Goal: Task Accomplishment & Management: Use online tool/utility

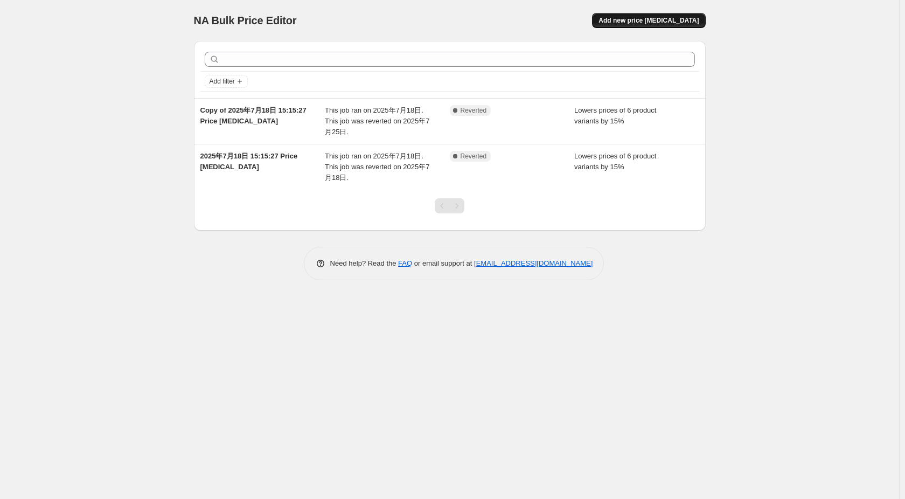
click at [665, 19] on span "Add new price [MEDICAL_DATA]" at bounding box center [649, 20] width 100 height 9
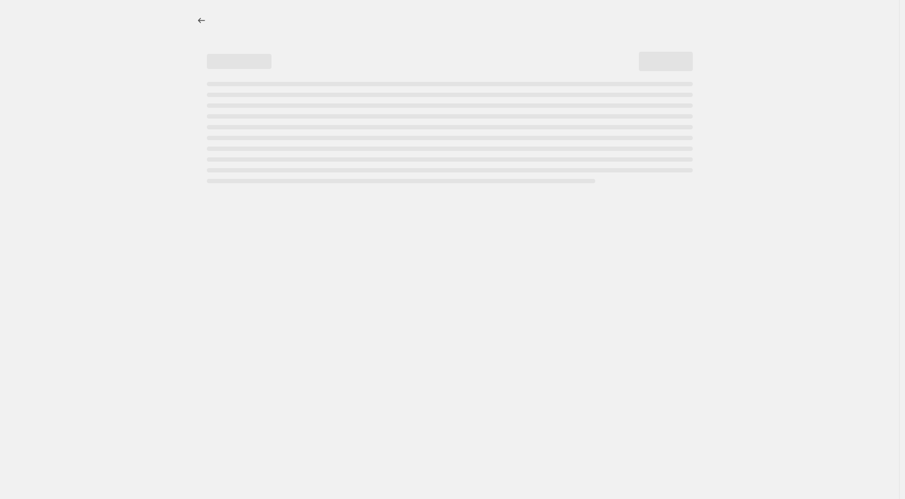
select select "percentage"
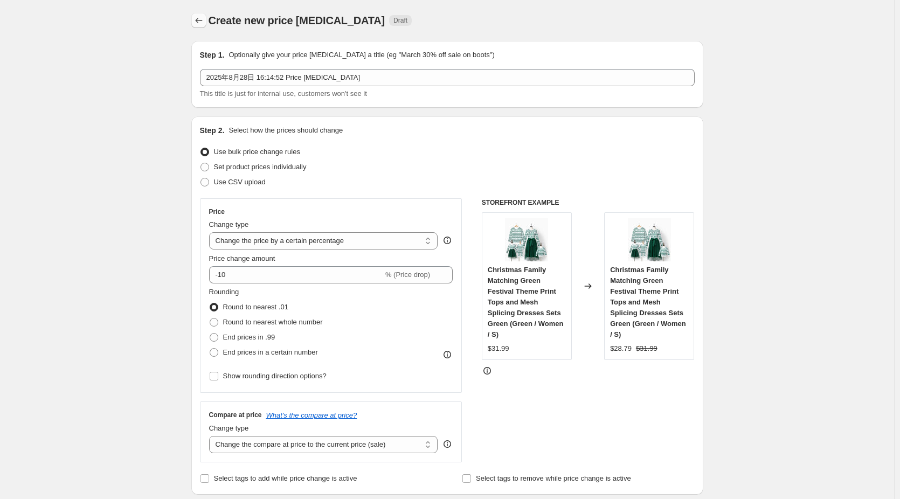
click at [206, 22] on button "Price change jobs" at bounding box center [198, 20] width 15 height 15
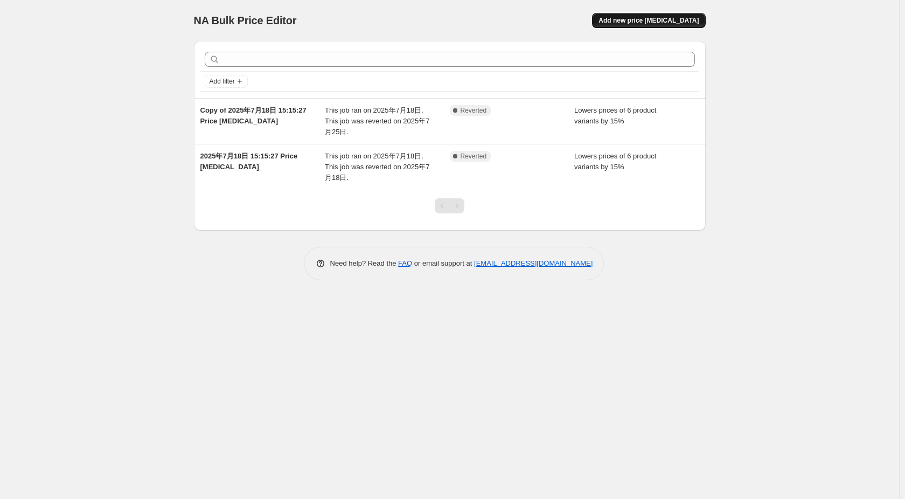
click at [648, 23] on span "Add new price [MEDICAL_DATA]" at bounding box center [649, 20] width 100 height 9
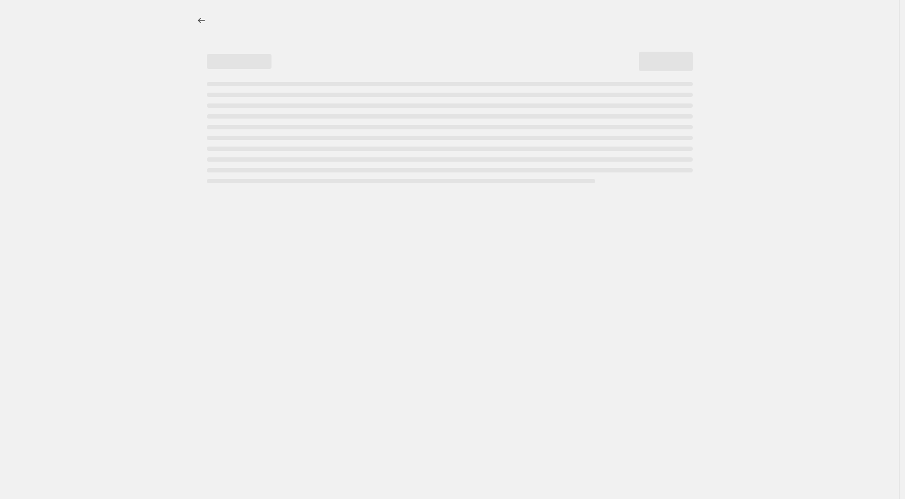
select select "percentage"
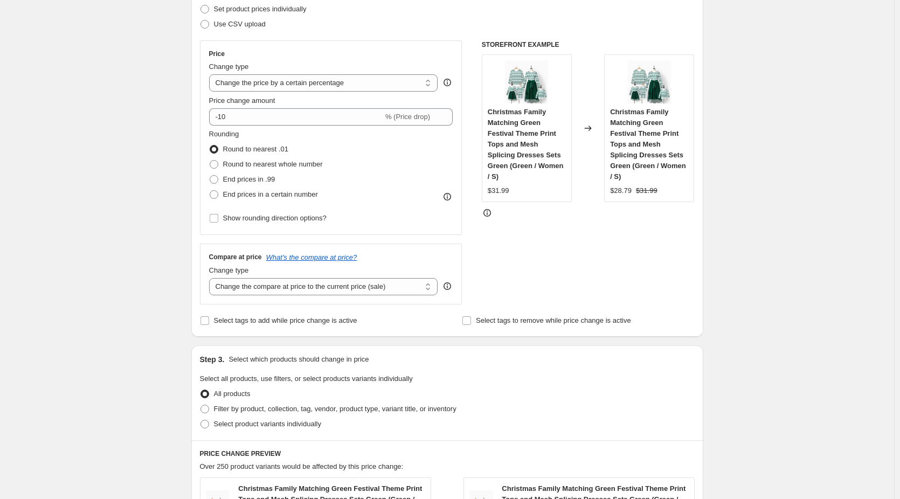
scroll to position [54, 0]
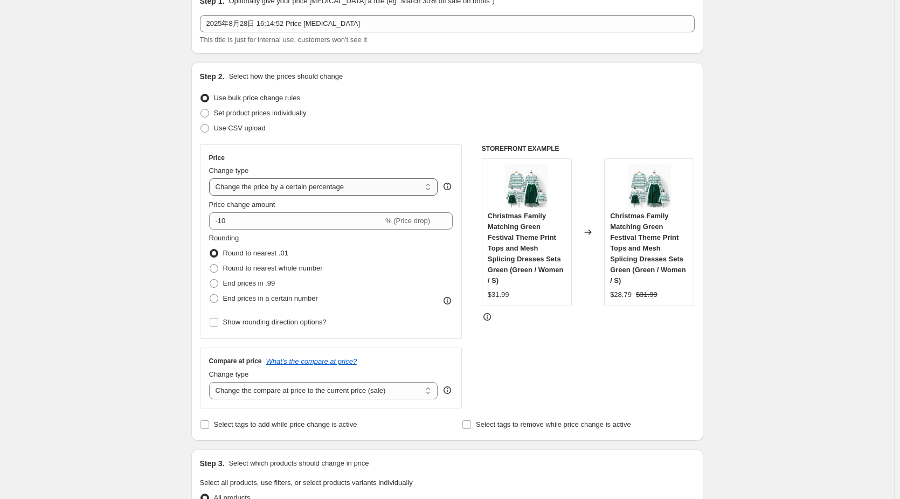
click at [327, 188] on select "Change the price to a certain amount Change the price by a certain amount Chang…" at bounding box center [323, 186] width 229 height 17
drag, startPoint x: 328, startPoint y: 185, endPoint x: 317, endPoint y: 181, distance: 10.9
click at [328, 185] on select "Change the price to a certain amount Change the price by a certain amount Chang…" at bounding box center [323, 186] width 229 height 17
click at [225, 220] on input "-10" at bounding box center [296, 220] width 174 height 17
drag, startPoint x: 222, startPoint y: 220, endPoint x: 271, endPoint y: 221, distance: 48.5
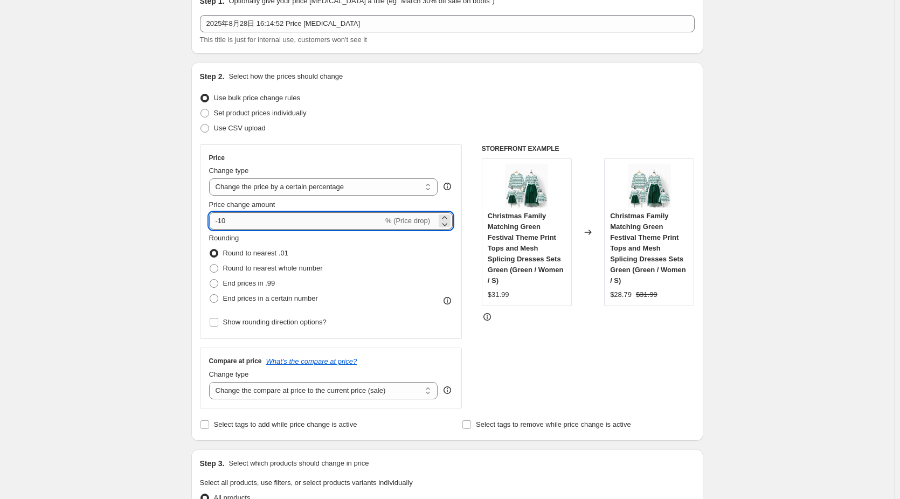
click at [271, 221] on input "-10" at bounding box center [296, 220] width 174 height 17
type input "-20"
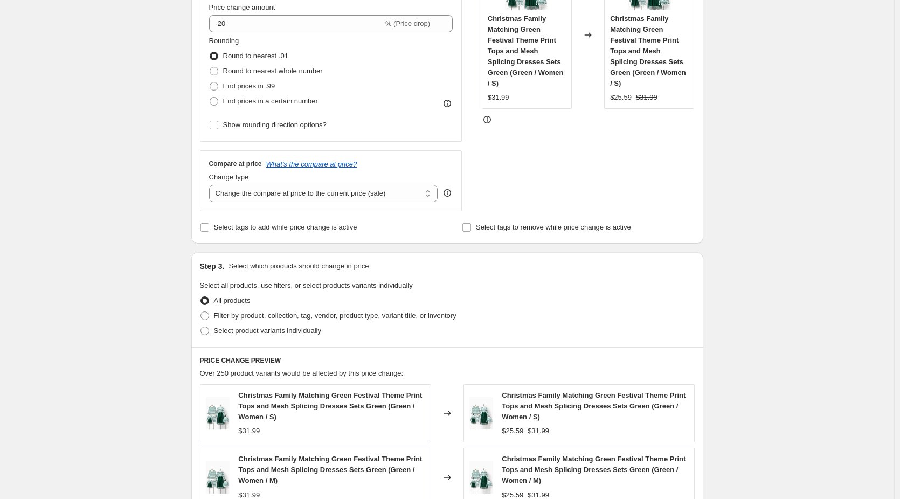
scroll to position [269, 0]
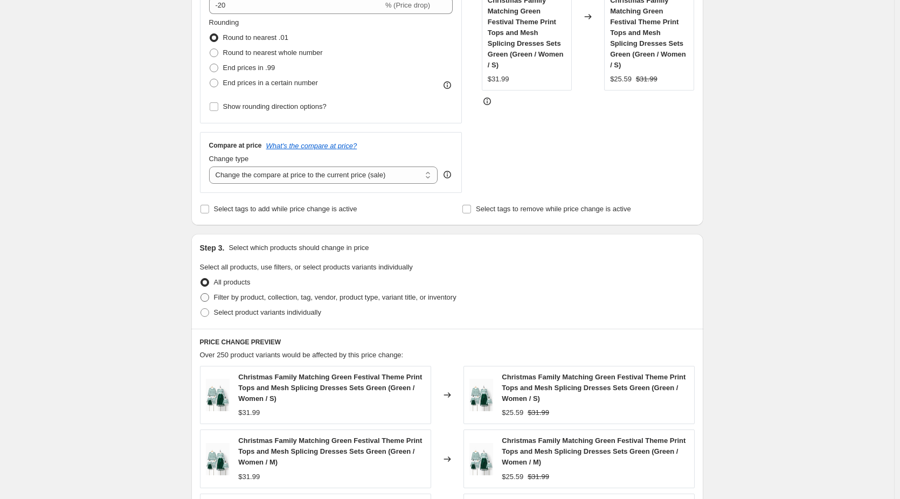
click at [267, 299] on span "Filter by product, collection, tag, vendor, product type, variant title, or inv…" at bounding box center [335, 297] width 243 height 8
click at [201, 294] on input "Filter by product, collection, tag, vendor, product type, variant title, or inv…" at bounding box center [200, 293] width 1 height 1
radio input "true"
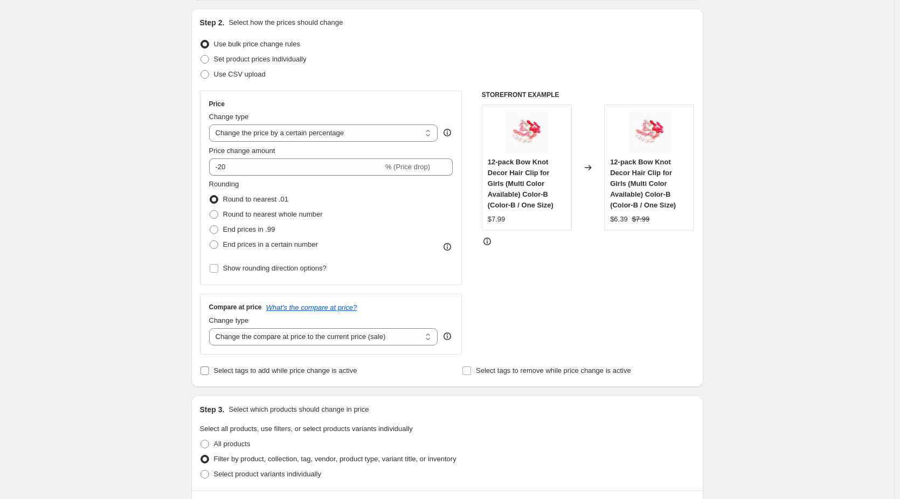
scroll to position [377, 0]
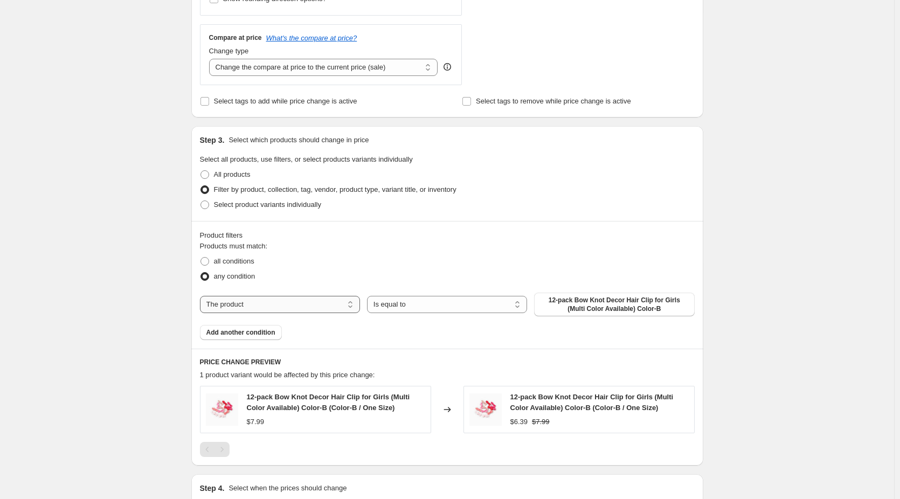
click at [281, 311] on select "The product The product's collection The product's tag The product's vendor The…" at bounding box center [280, 304] width 160 height 17
select select "collection"
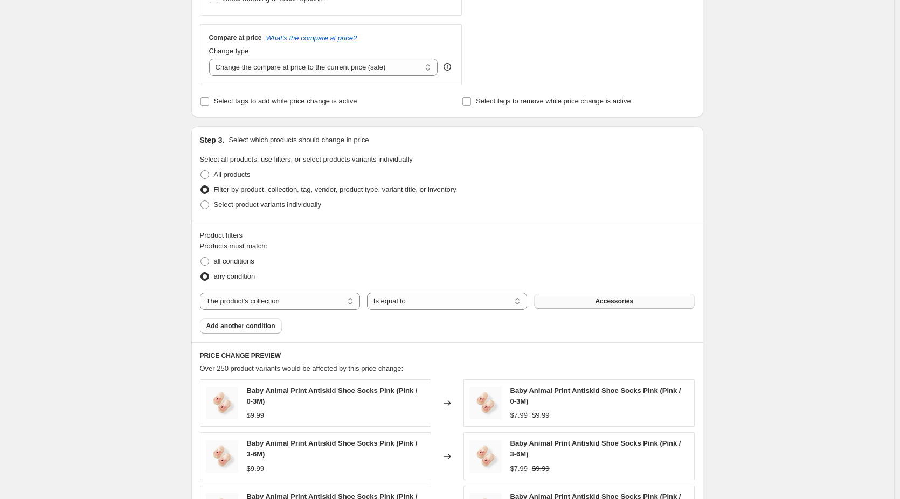
click at [553, 308] on button "Accessories" at bounding box center [614, 301] width 160 height 15
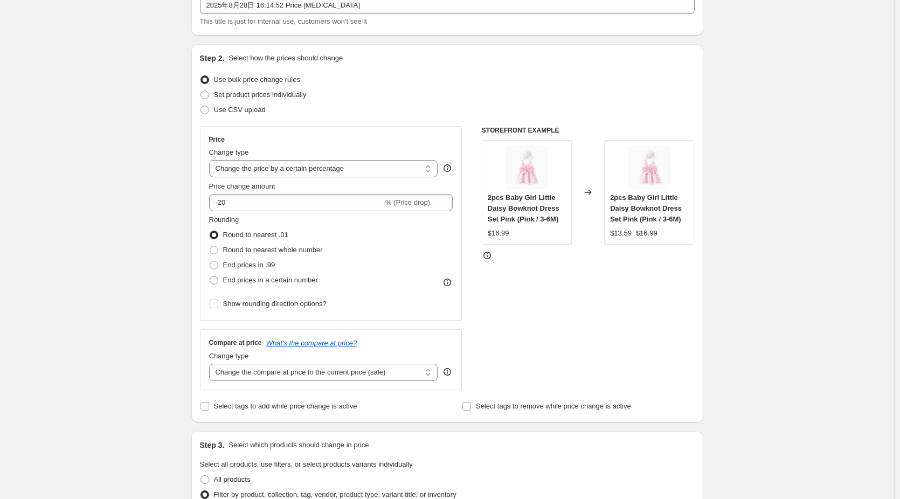
scroll to position [71, 0]
click at [240, 410] on span "Select tags to add while price change is active" at bounding box center [285, 408] width 143 height 8
click at [209, 410] on input "Select tags to add while price change is active" at bounding box center [204, 408] width 9 height 9
checkbox input "true"
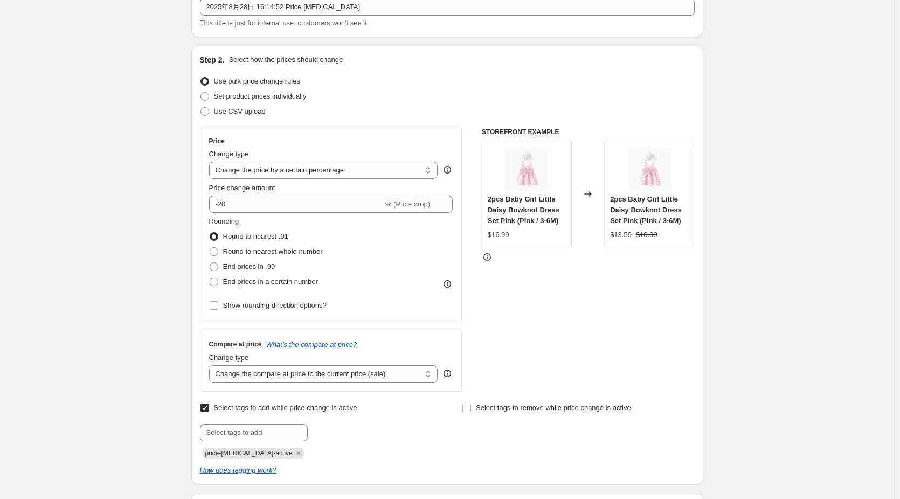
scroll to position [232, 0]
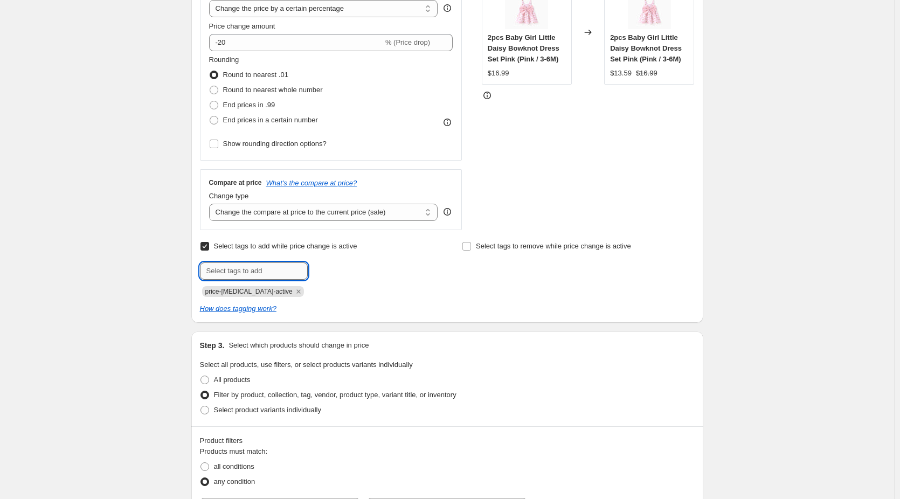
click at [276, 273] on input "text" at bounding box center [254, 270] width 108 height 17
click at [261, 271] on input "text" at bounding box center [254, 270] width 108 height 17
click at [254, 265] on input "text" at bounding box center [254, 270] width 108 height 17
type input "-20% OFF"
click at [475, 280] on div "Select tags to remove while price change is active" at bounding box center [578, 268] width 232 height 58
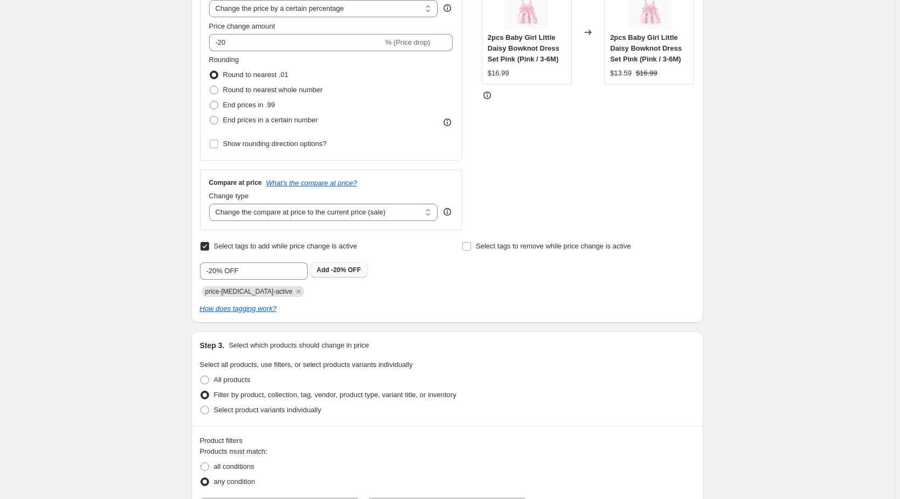
click at [329, 268] on b "Add" at bounding box center [323, 270] width 12 height 8
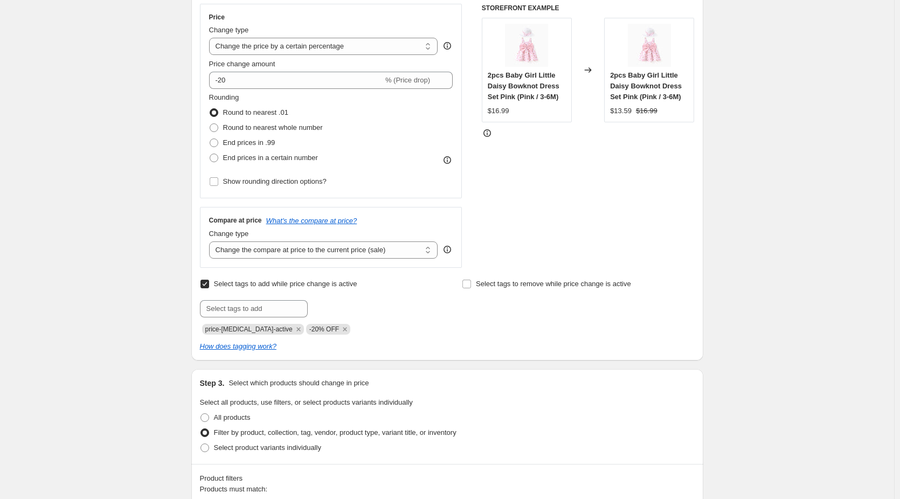
scroll to position [178, 0]
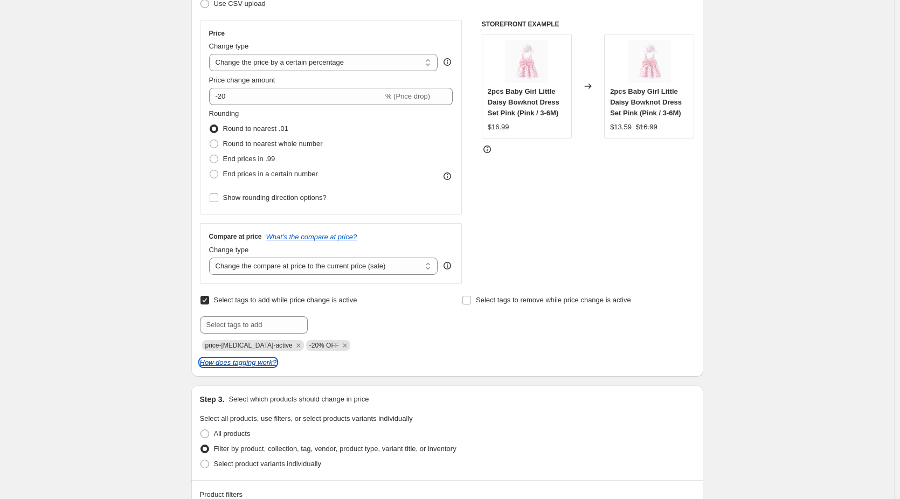
click at [240, 365] on icon "How does tagging work?" at bounding box center [238, 362] width 77 height 8
click at [343, 347] on icon "Remove -20% OFF" at bounding box center [345, 345] width 4 height 4
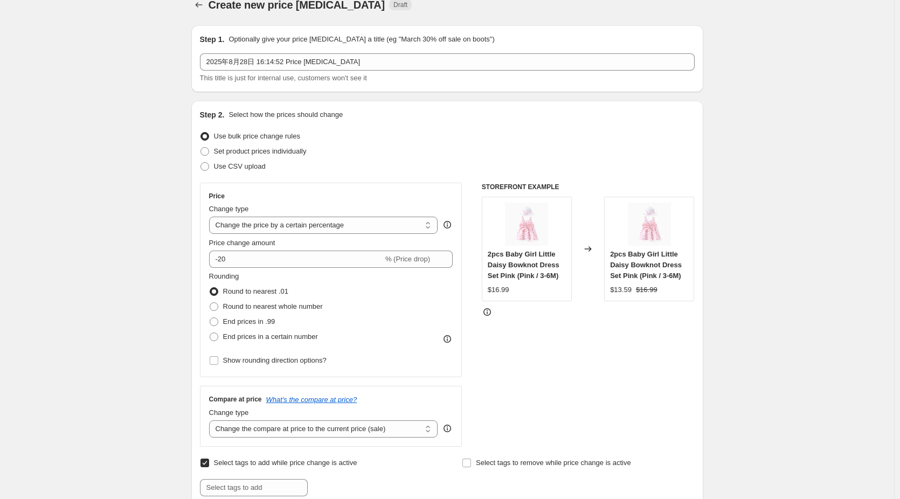
scroll to position [108, 0]
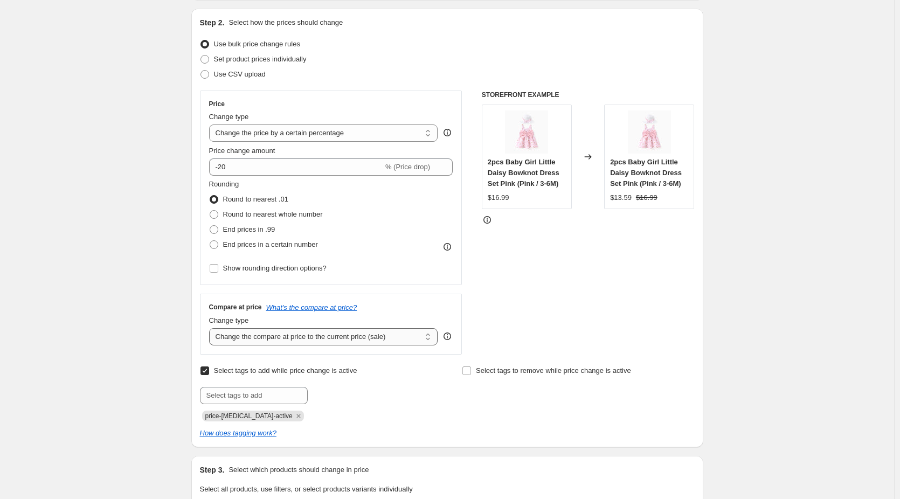
click at [354, 331] on select "Change the compare at price to the current price (sale) Change the compare at p…" at bounding box center [323, 336] width 229 height 17
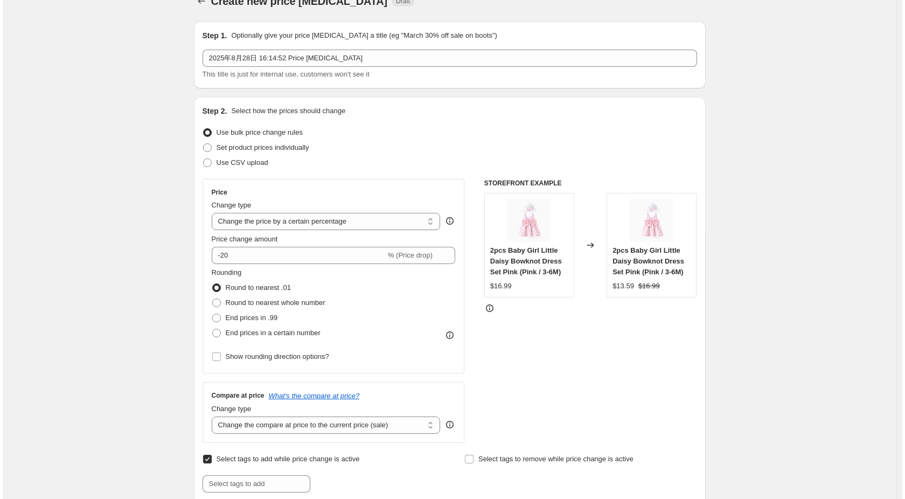
scroll to position [0, 0]
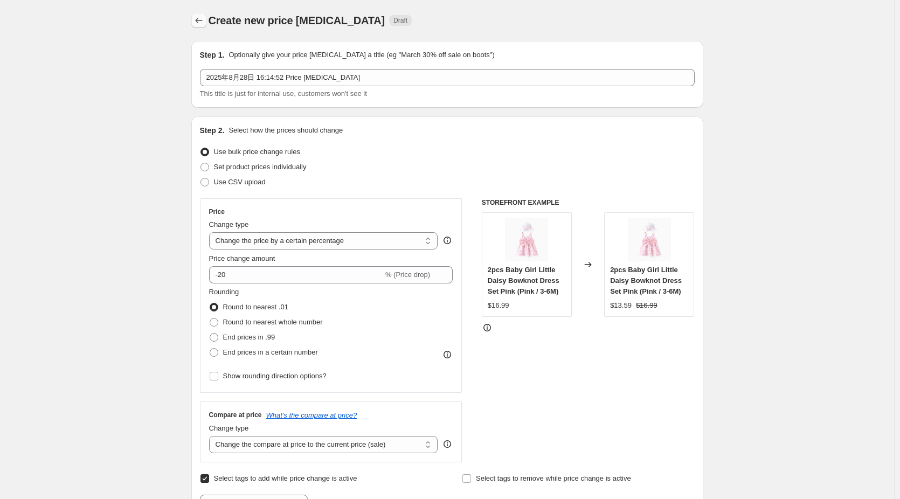
click at [195, 23] on button "Price change jobs" at bounding box center [198, 20] width 15 height 15
